Goal: Task Accomplishment & Management: Manage account settings

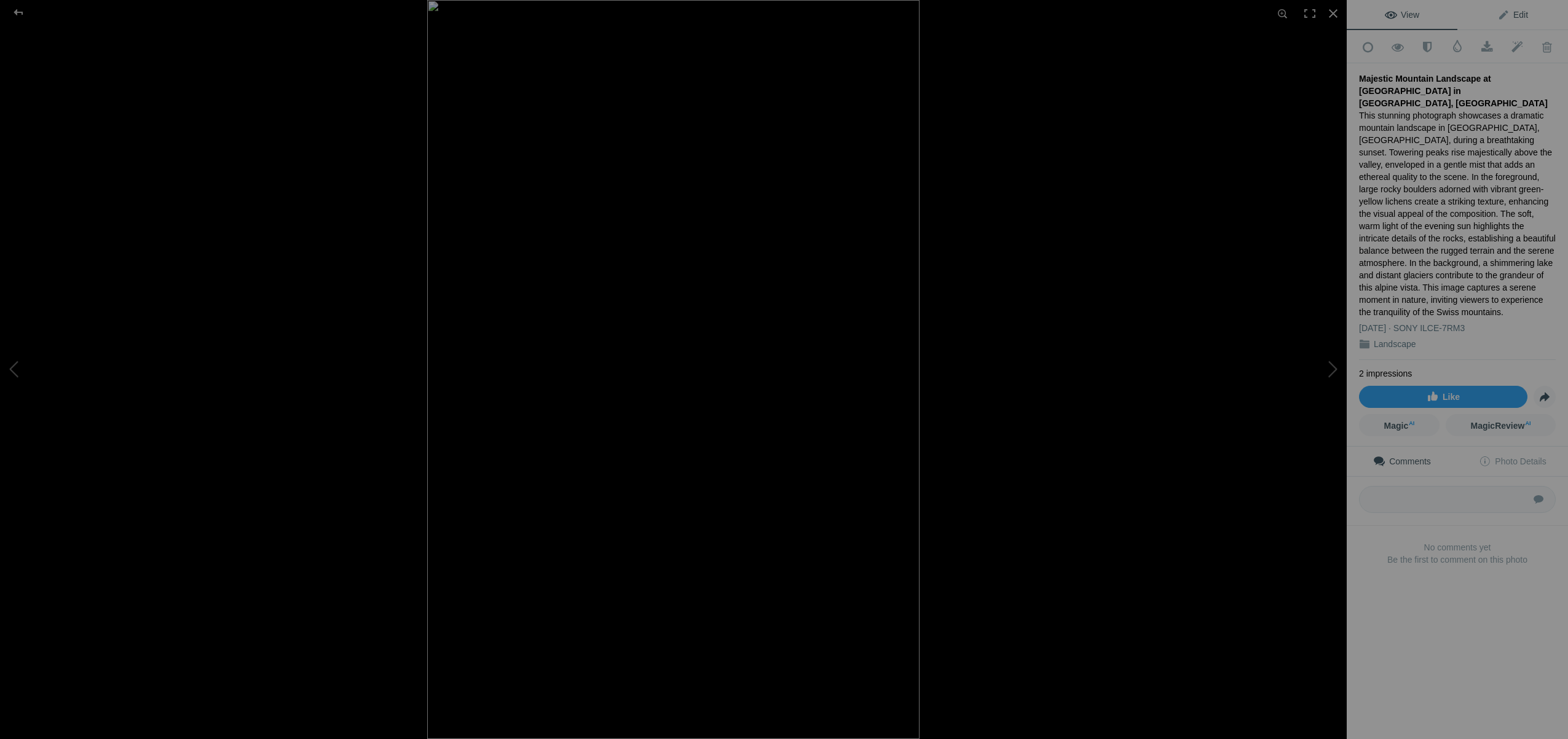
click at [1522, 13] on span "Edit" at bounding box center [1512, 15] width 31 height 10
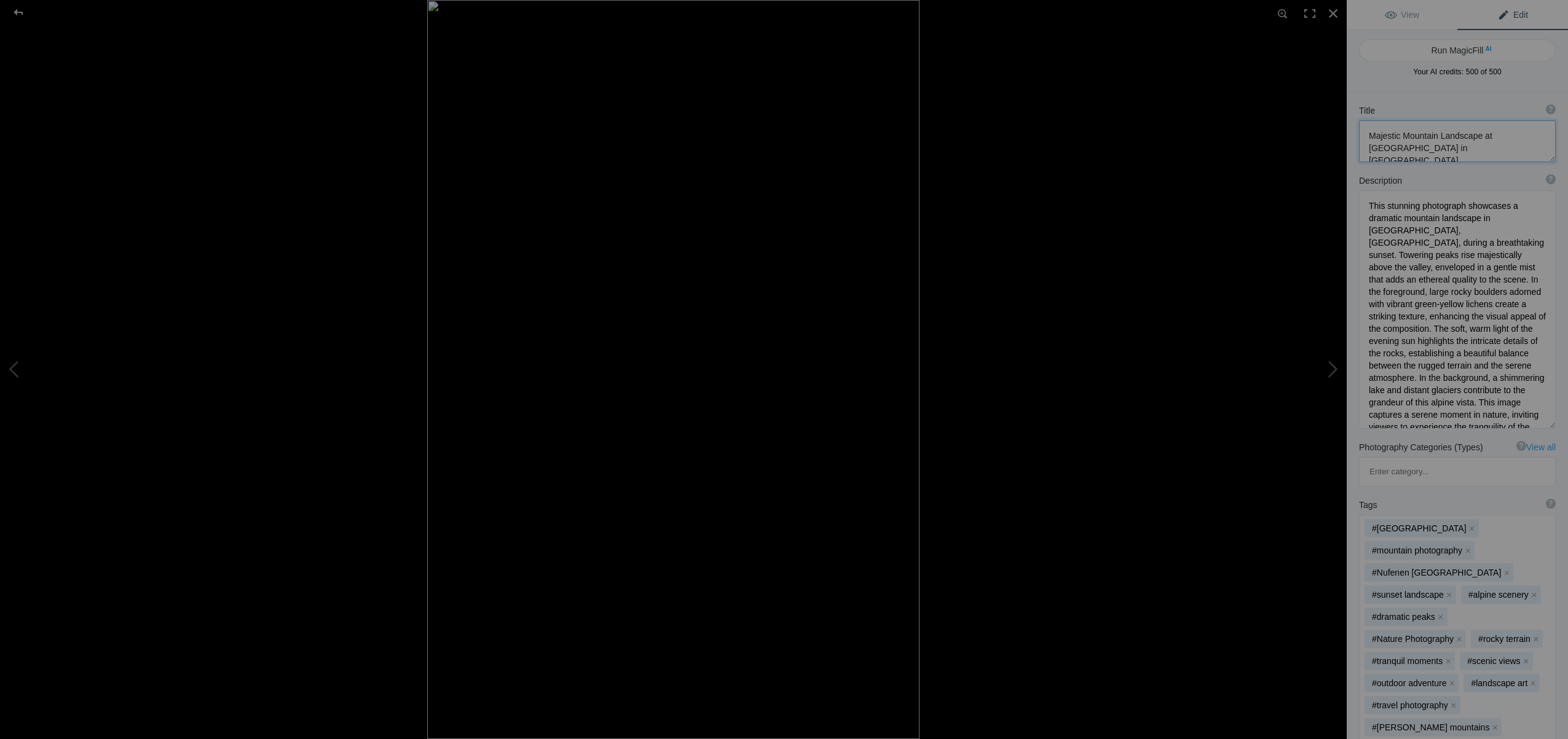
drag, startPoint x: 1371, startPoint y: 134, endPoint x: 1438, endPoint y: 135, distance: 67.0
click at [1438, 135] on textarea at bounding box center [1457, 141] width 197 height 42
click at [1432, 139] on textarea at bounding box center [1457, 141] width 197 height 42
drag, startPoint x: 1437, startPoint y: 136, endPoint x: 1374, endPoint y: 135, distance: 63.0
click at [1367, 134] on textarea at bounding box center [1457, 141] width 197 height 42
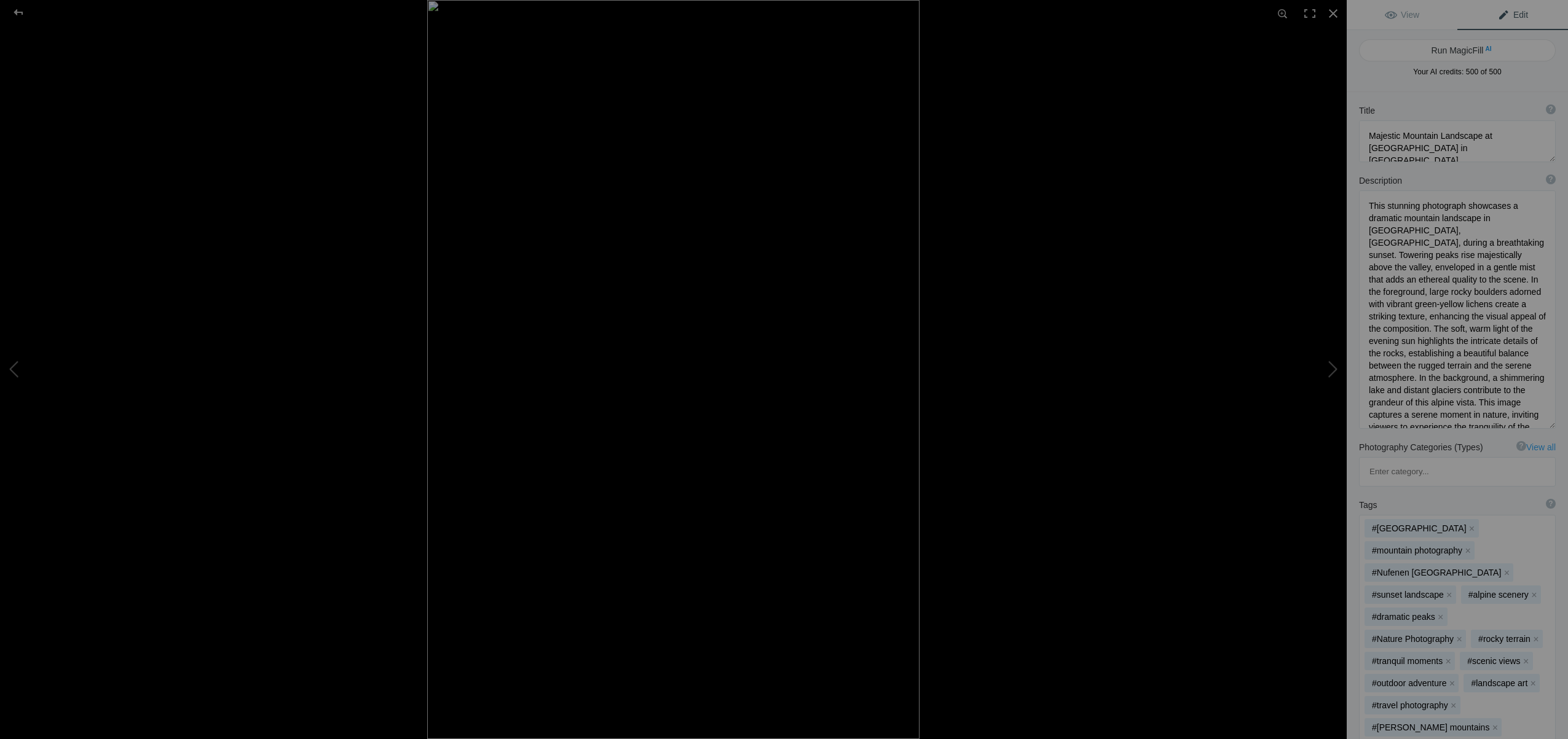
click at [1517, 12] on span "Edit" at bounding box center [1512, 15] width 31 height 10
click at [1524, 16] on span "Edit" at bounding box center [1512, 15] width 31 height 10
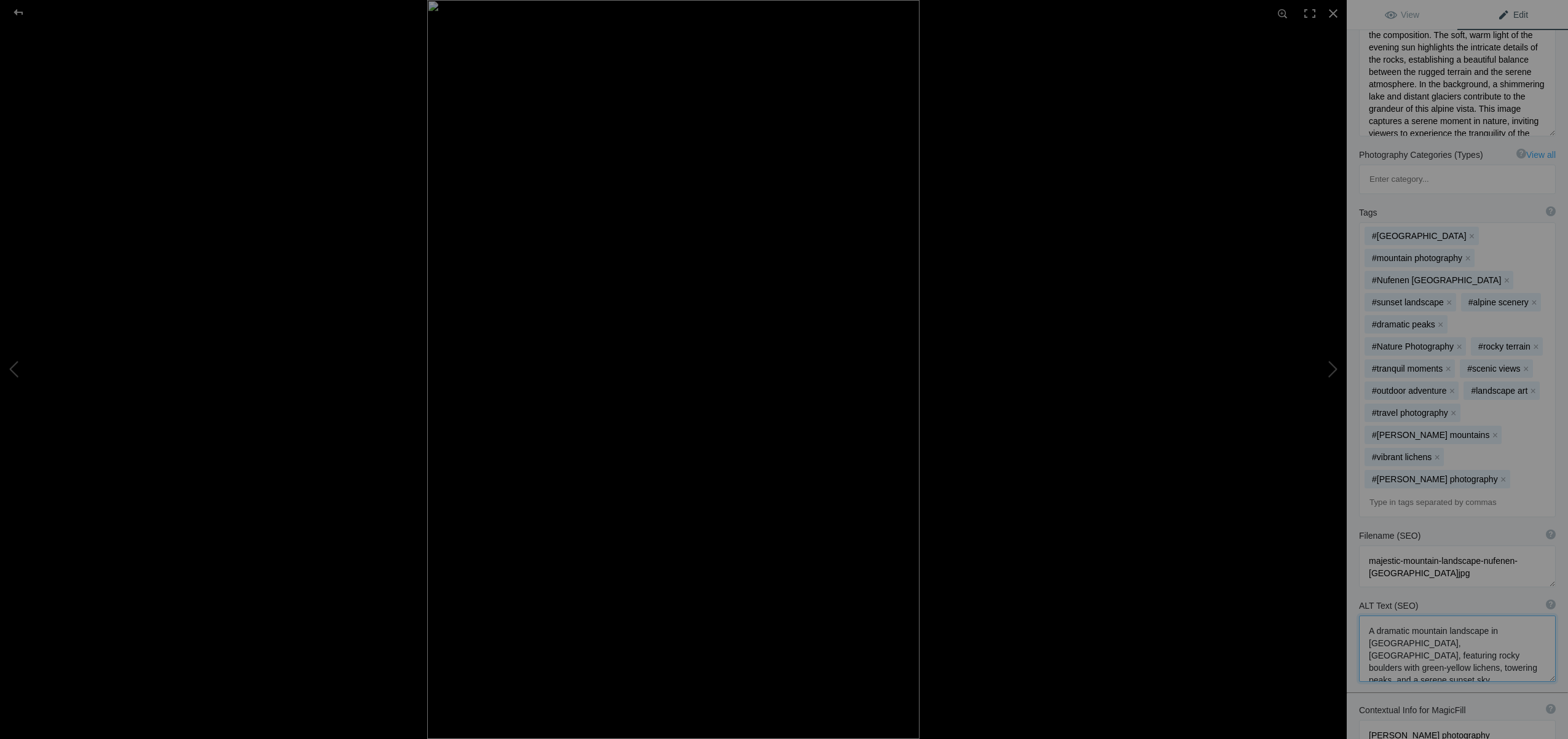
scroll to position [1, 0]
drag, startPoint x: 1369, startPoint y: 506, endPoint x: 1448, endPoint y: 548, distance: 89.5
click at [1448, 615] on textarea at bounding box center [1457, 648] width 197 height 66
